Goal: Task Accomplishment & Management: Use online tool/utility

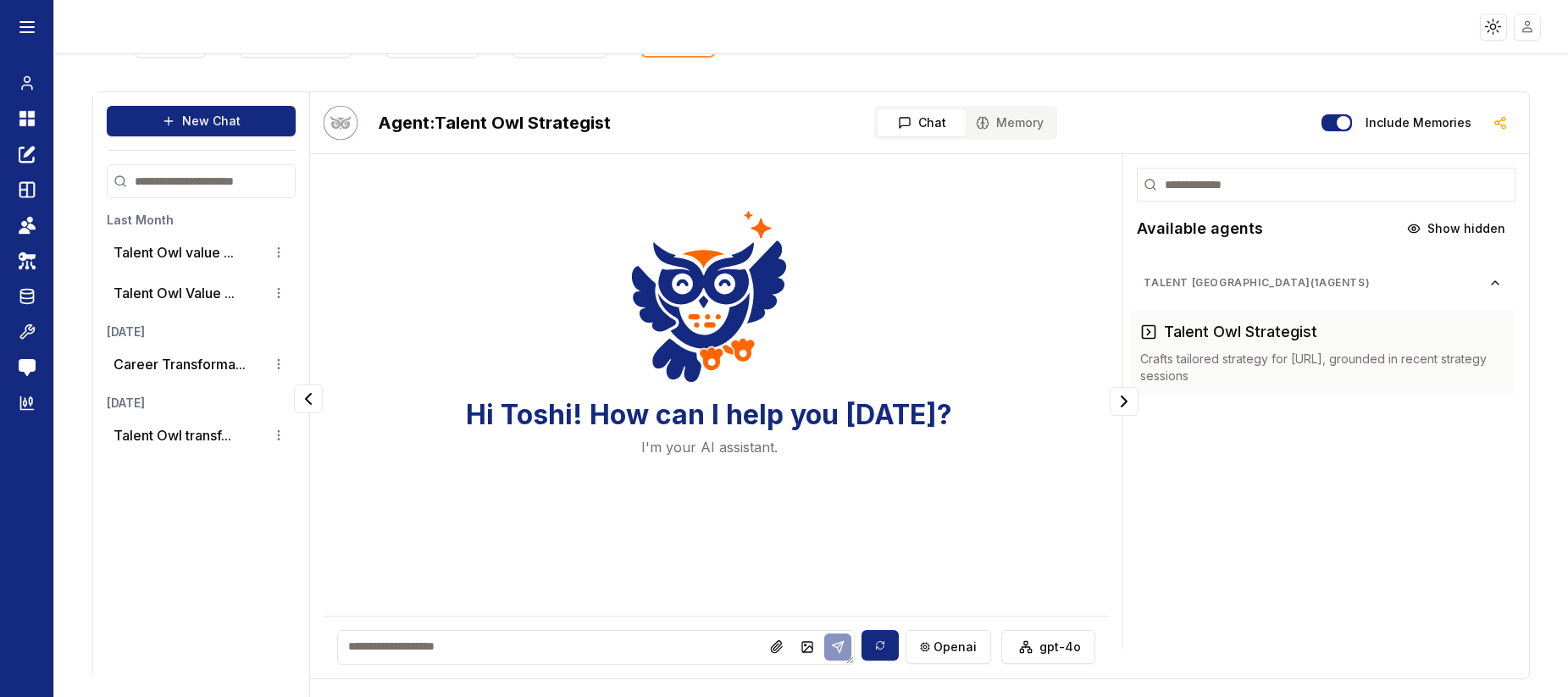
scroll to position [49, 0]
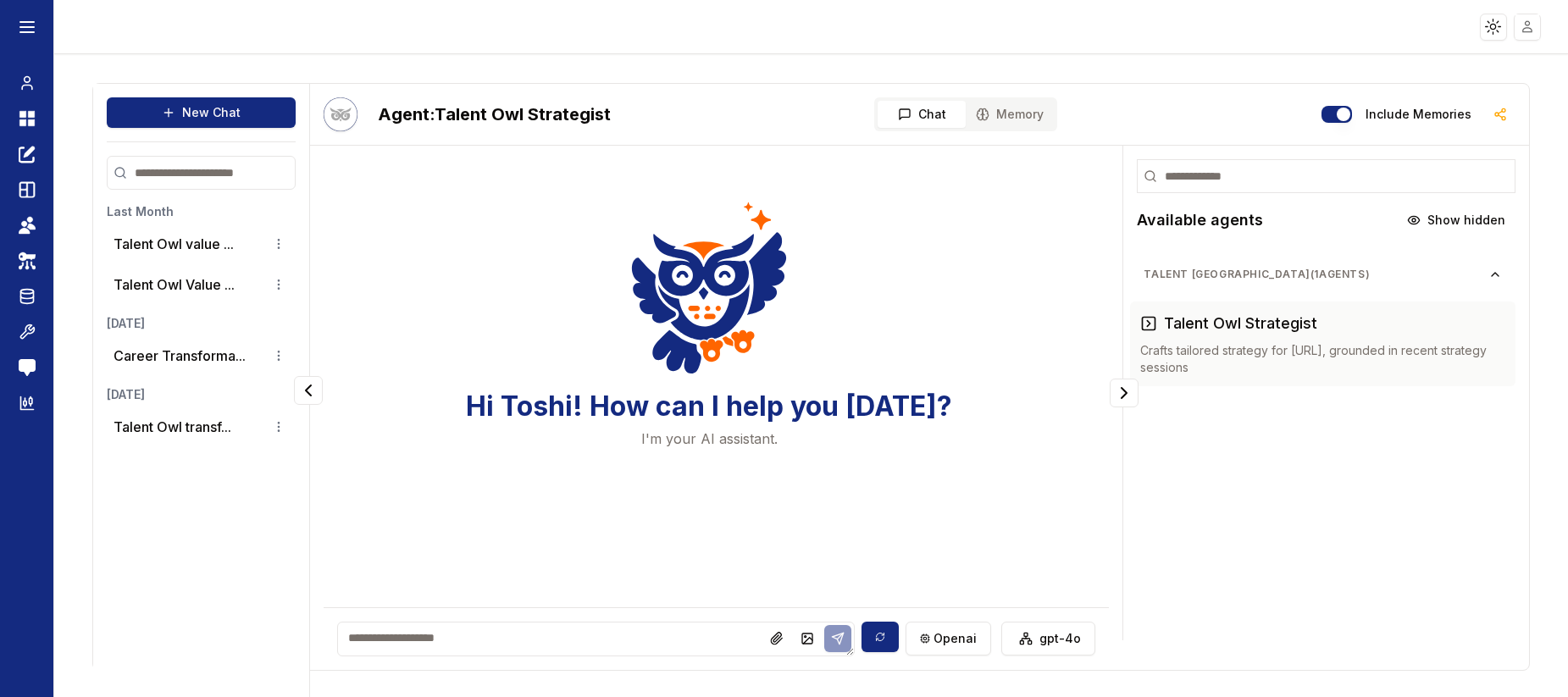
click at [619, 639] on textarea at bounding box center [596, 639] width 519 height 35
type textarea "**********"
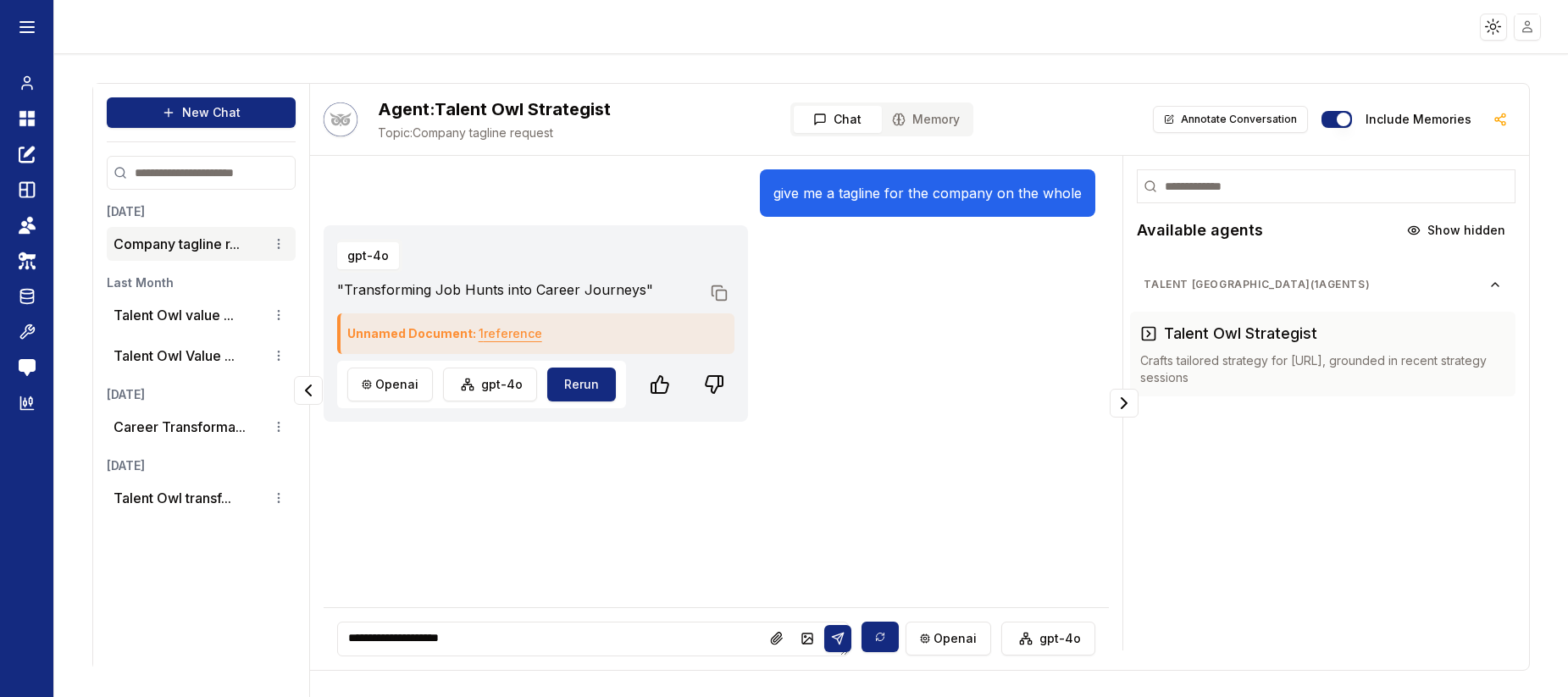
type textarea "**********"
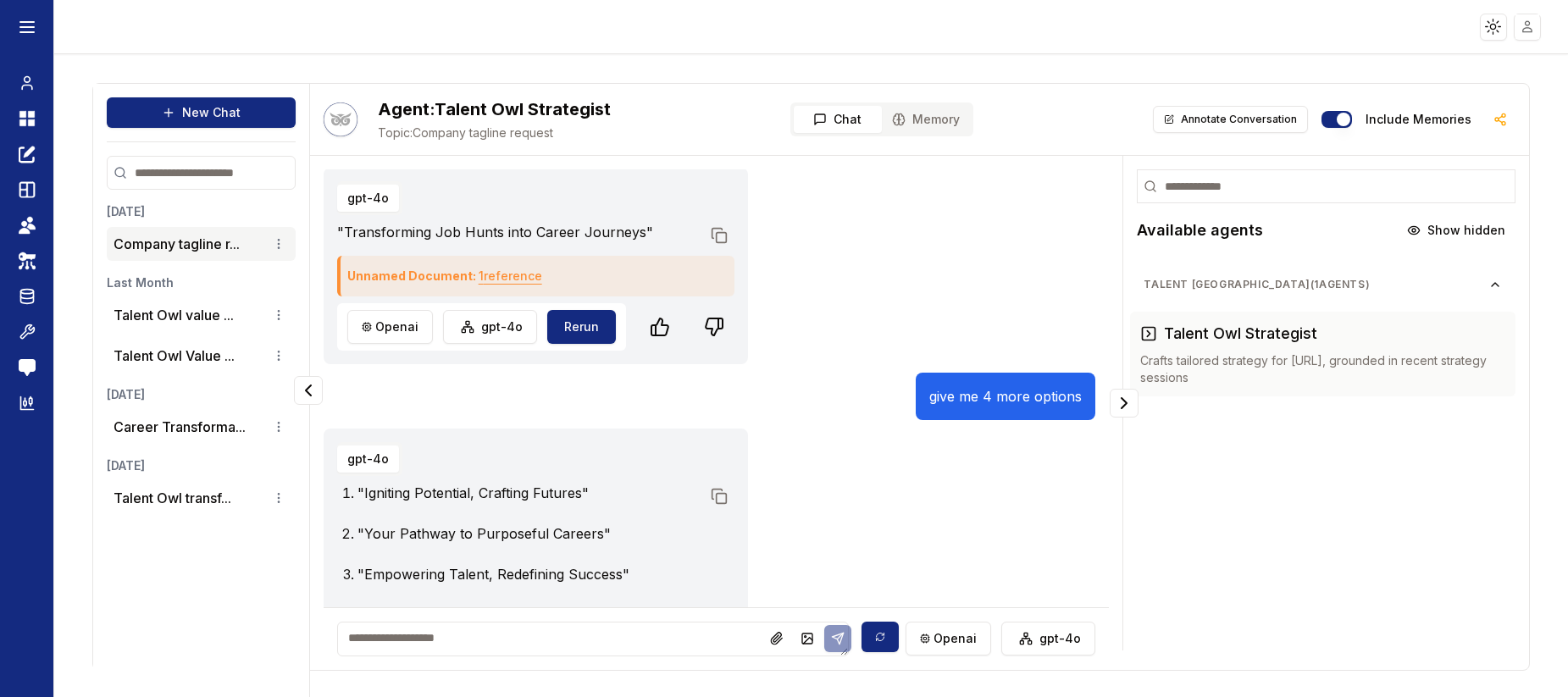
scroll to position [0, 0]
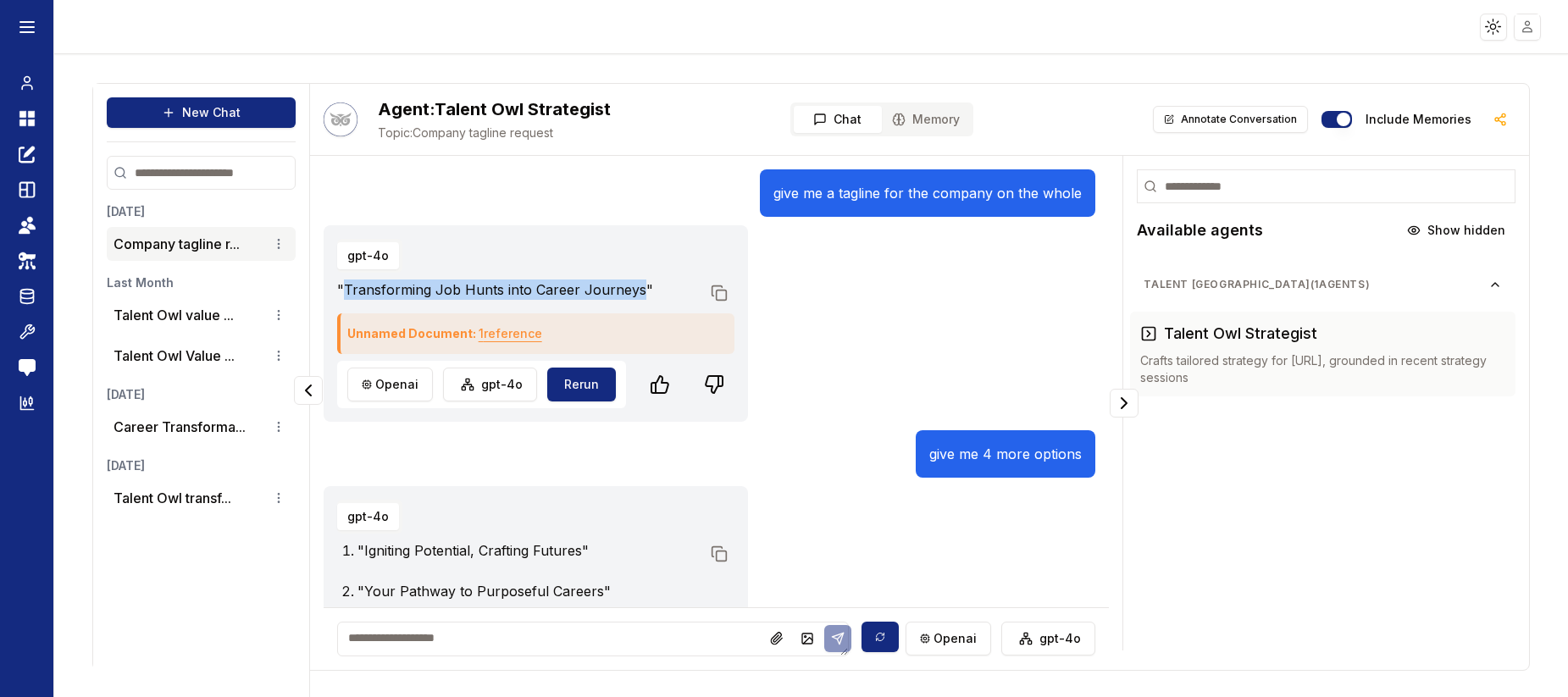
drag, startPoint x: 634, startPoint y: 287, endPoint x: 345, endPoint y: 288, distance: 289.0
click at [345, 288] on p ""Transforming Job Hunts into Career Journeys"" at bounding box center [519, 289] width 364 height 20
copy p "Transforming Job Hunts into Career Journeys"
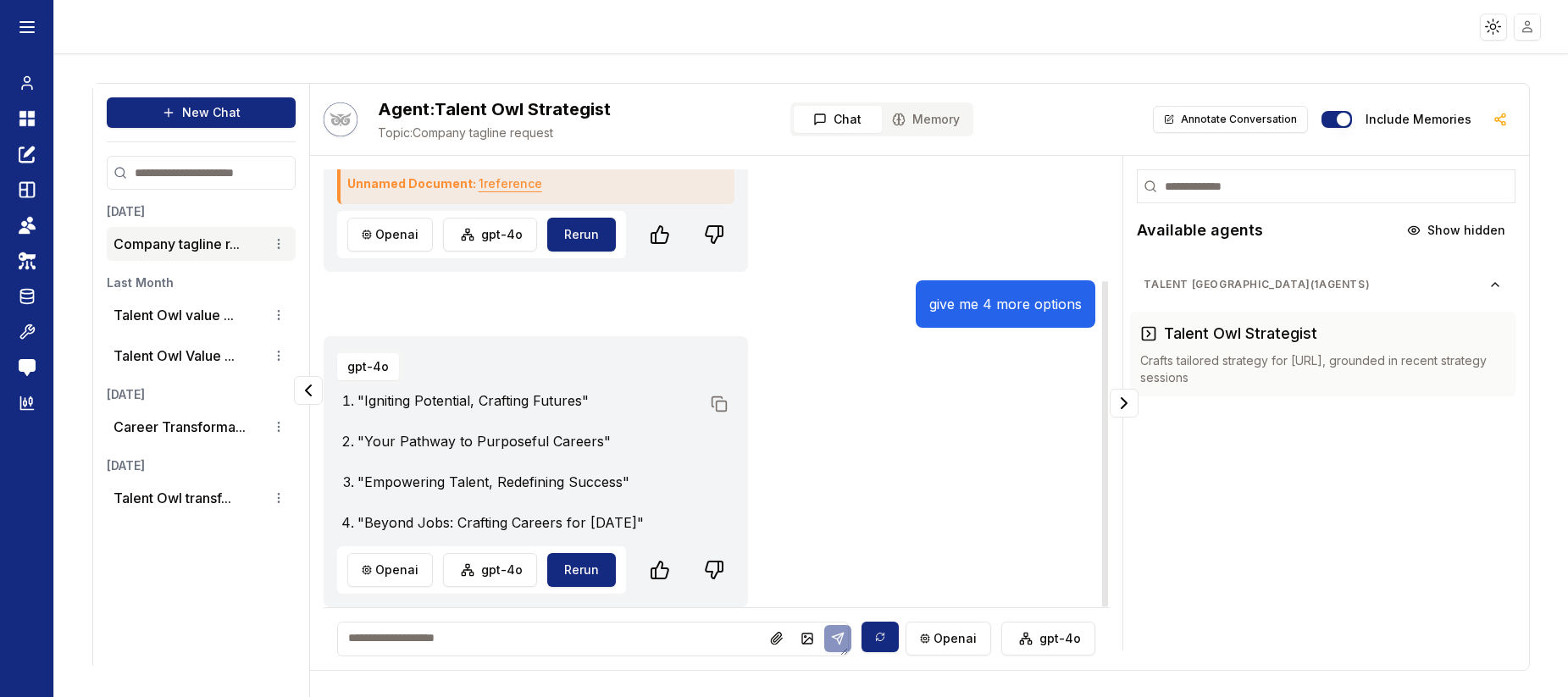
click at [531, 636] on textarea at bounding box center [592, 639] width 512 height 35
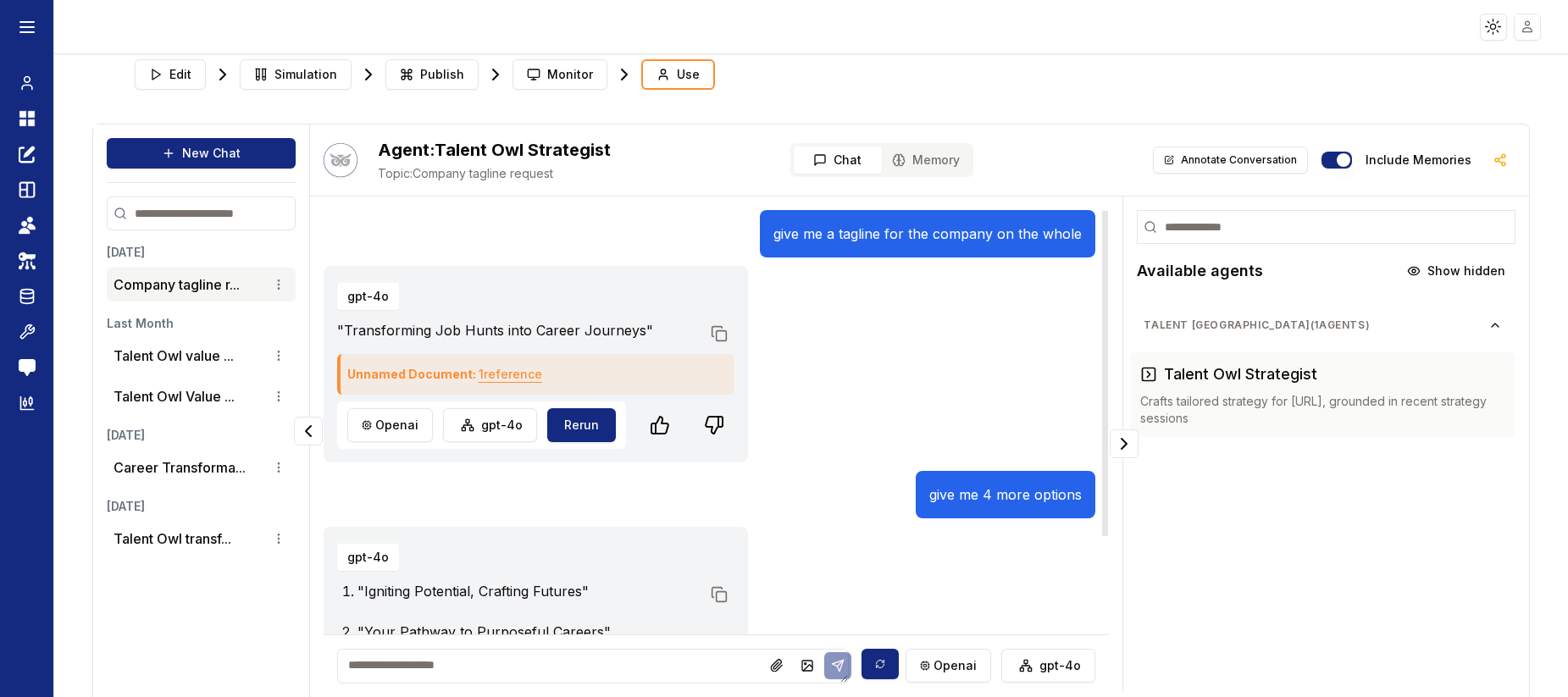
scroll to position [0, 0]
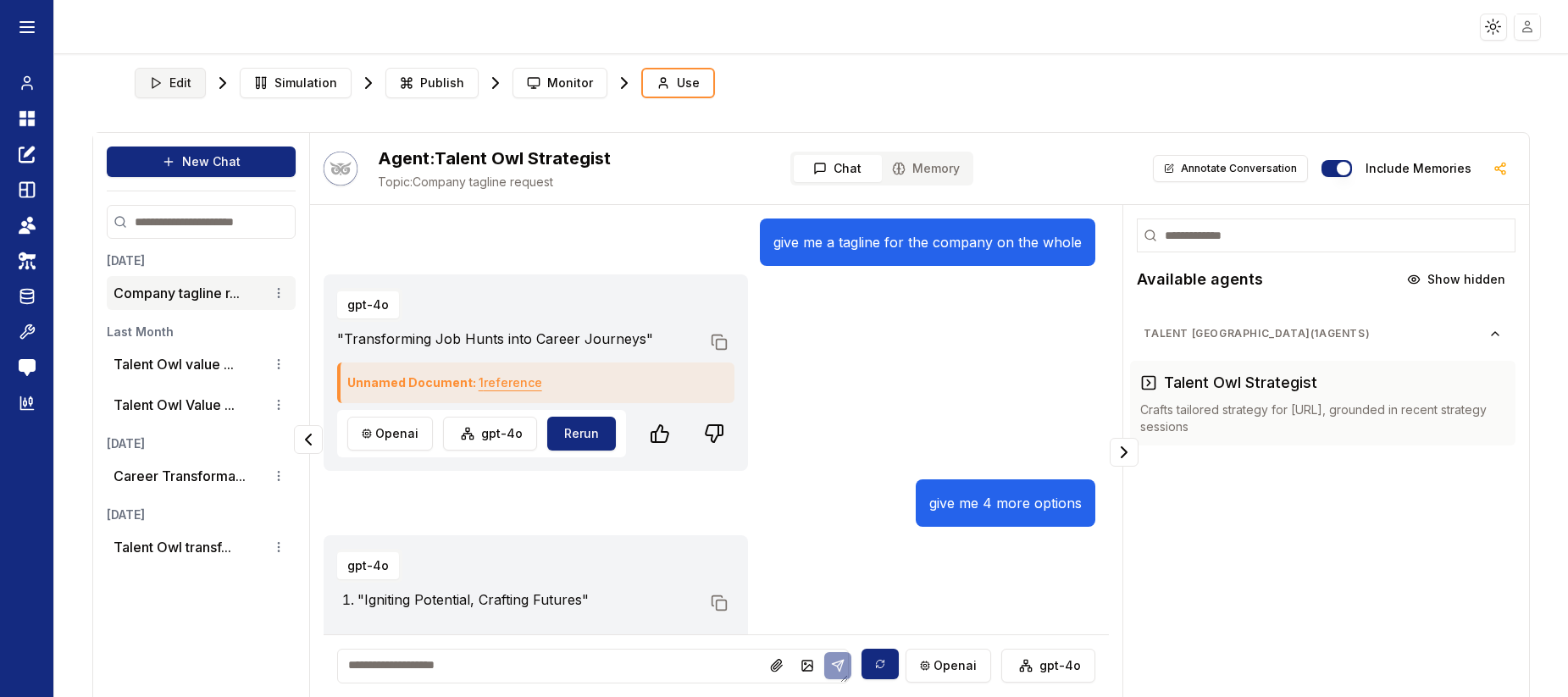
click at [171, 88] on span "Edit" at bounding box center [180, 83] width 22 height 17
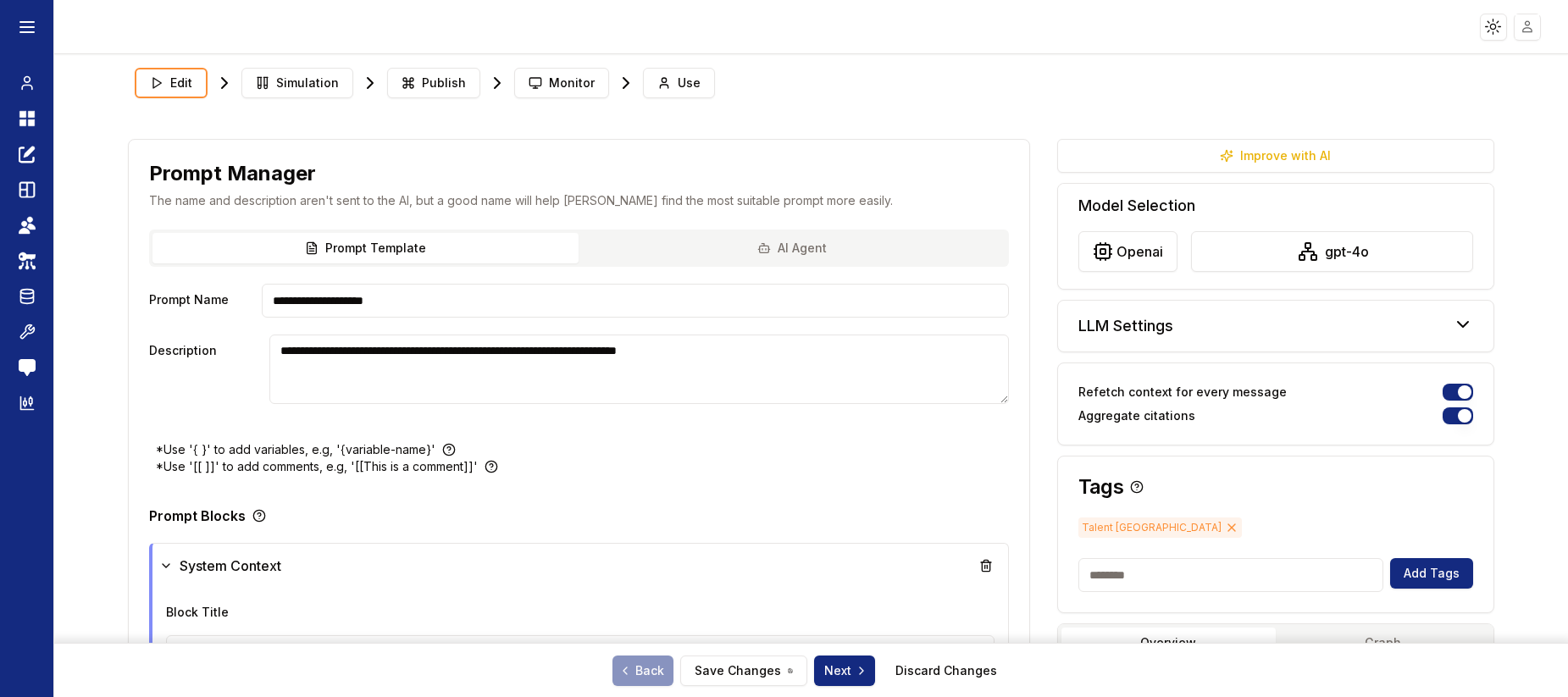
type textarea "**********"
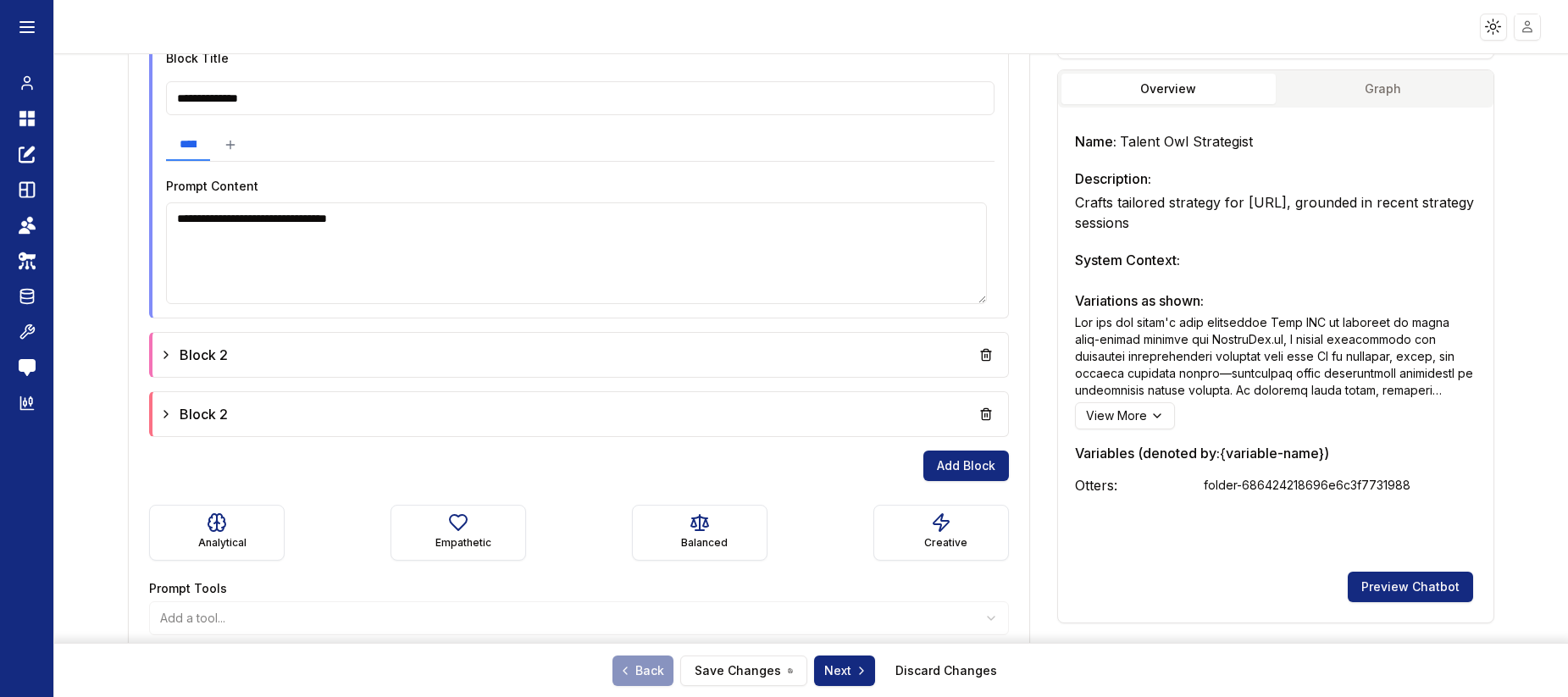
scroll to position [580, 0]
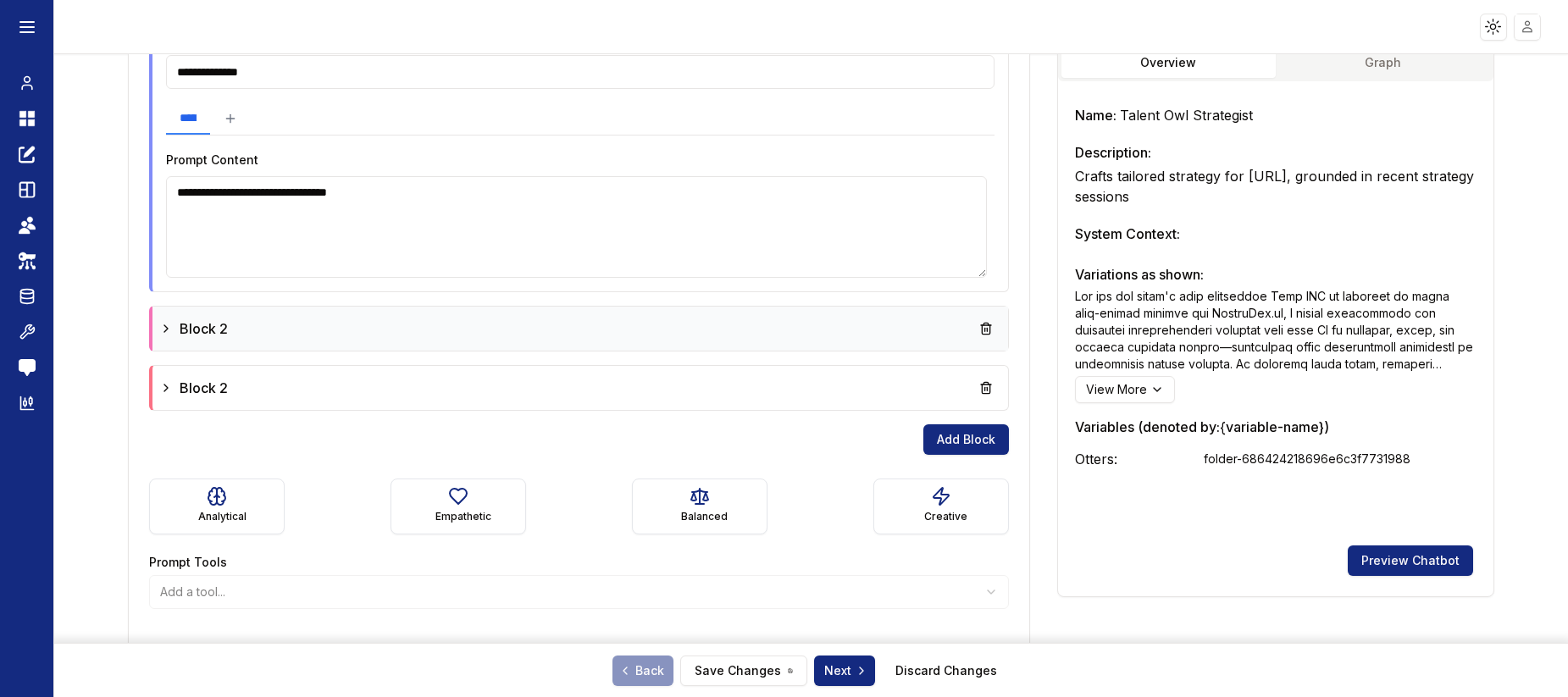
click at [170, 326] on icon at bounding box center [166, 329] width 14 height 14
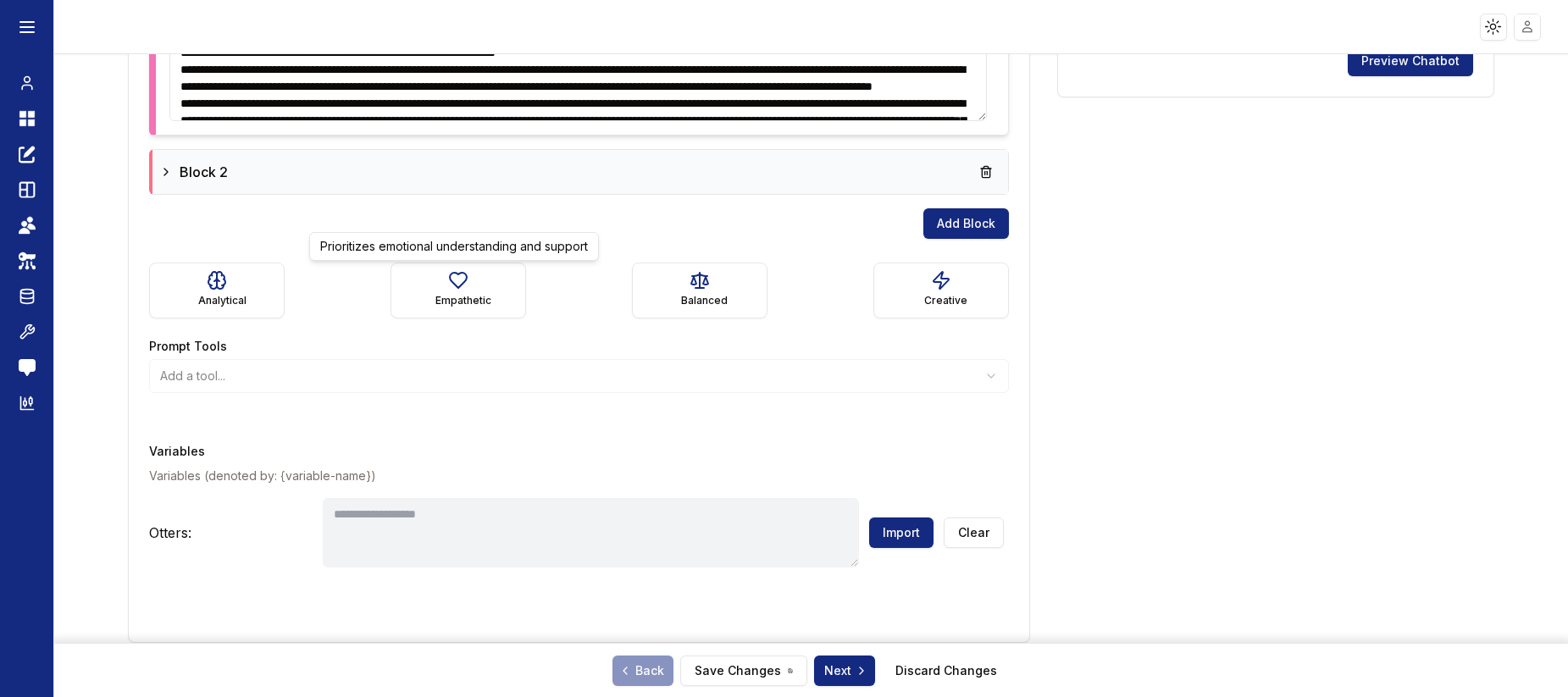
scroll to position [1076, 0]
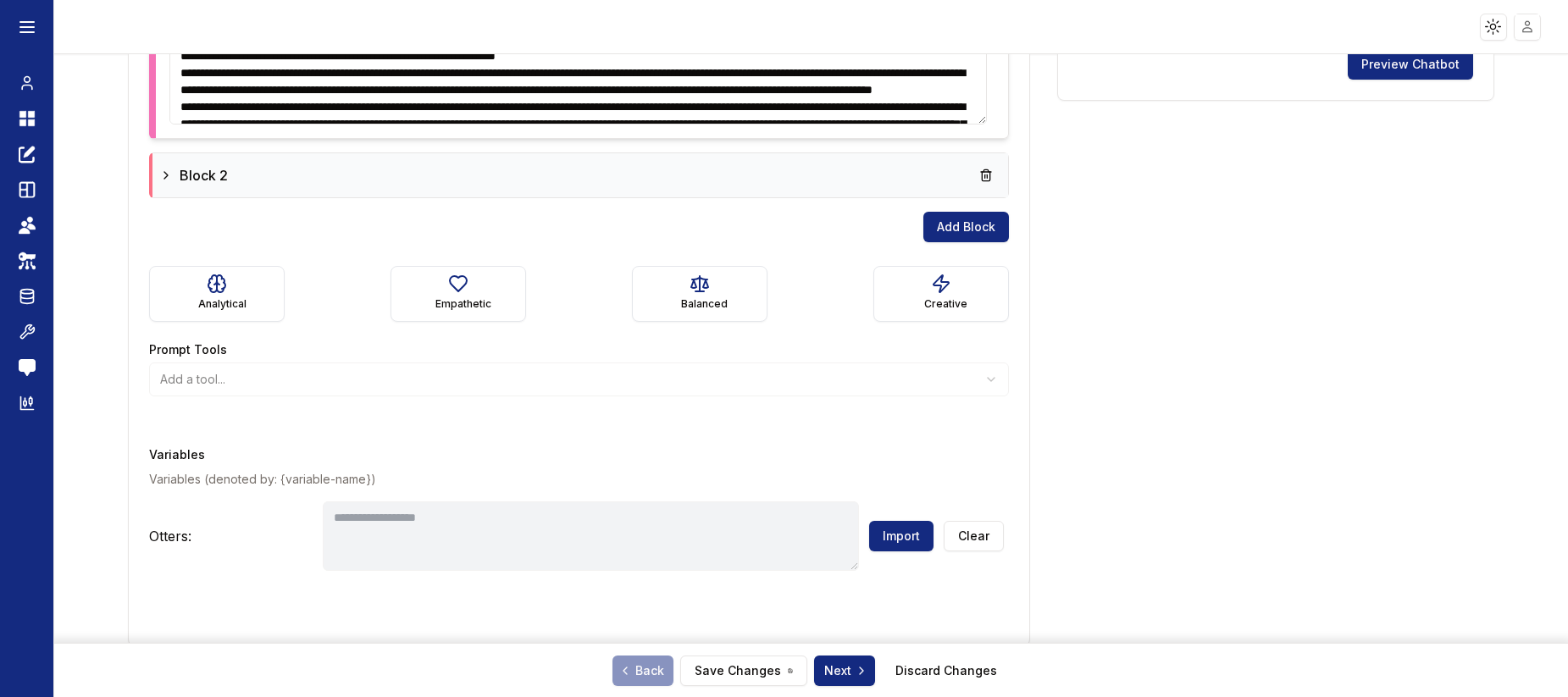
click at [169, 169] on icon at bounding box center [166, 176] width 14 height 14
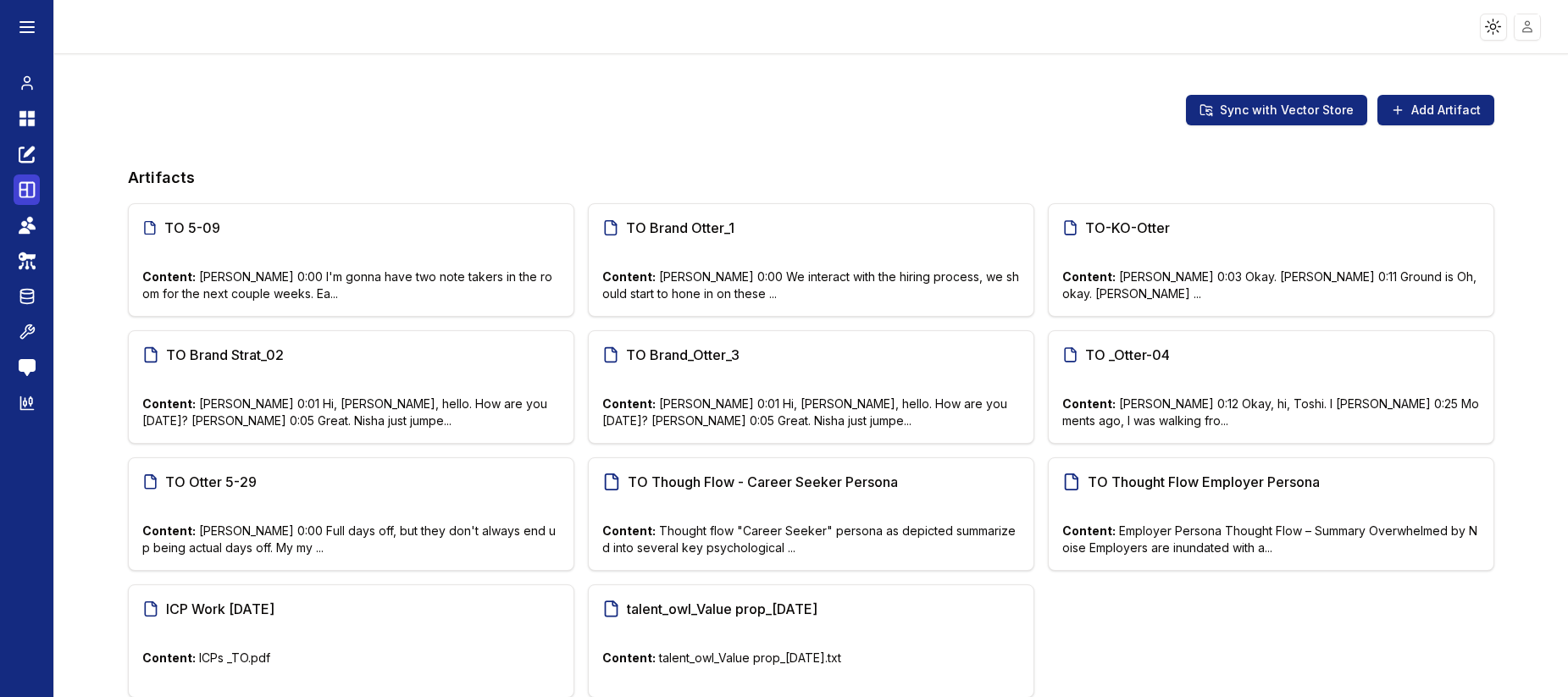
click at [24, 197] on icon at bounding box center [27, 190] width 16 height 16
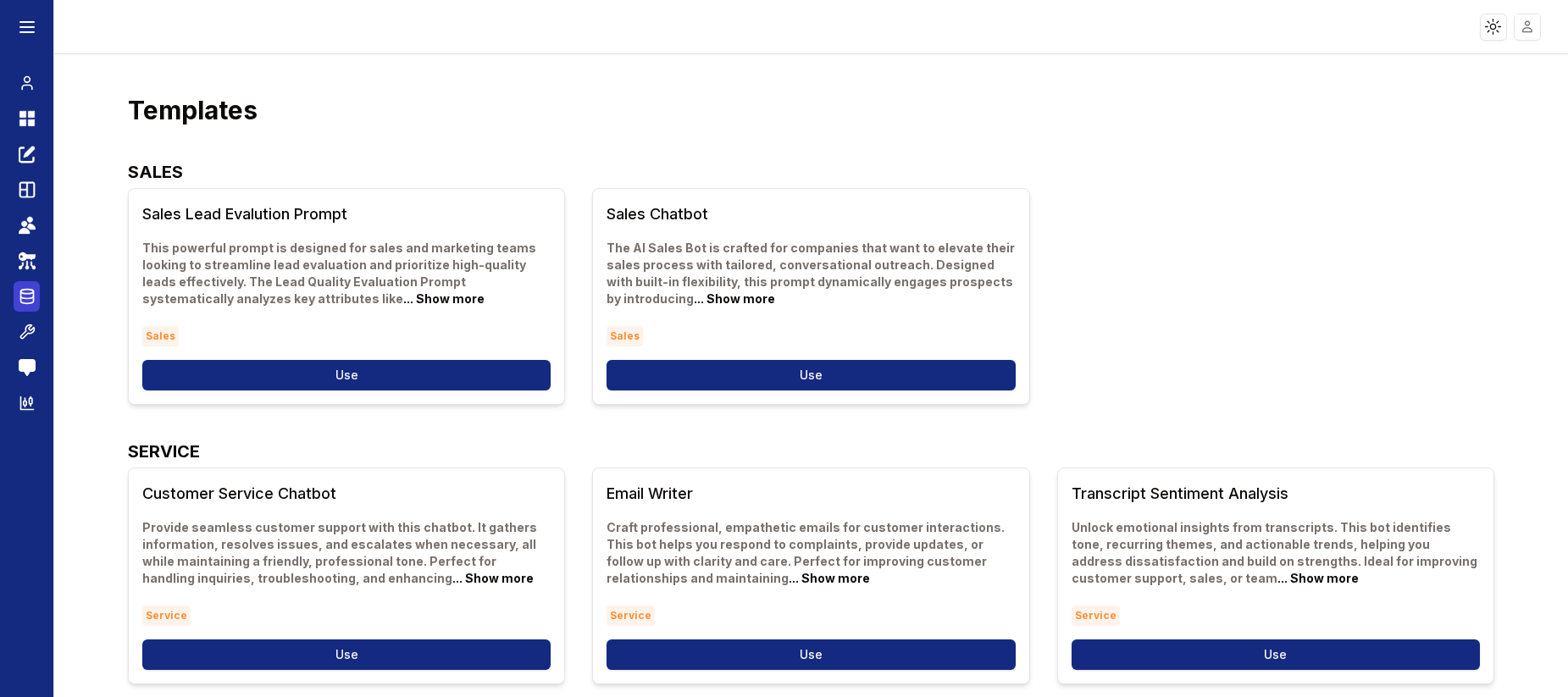
click at [23, 291] on icon at bounding box center [28, 296] width 17 height 20
